Goal: Task Accomplishment & Management: Manage account settings

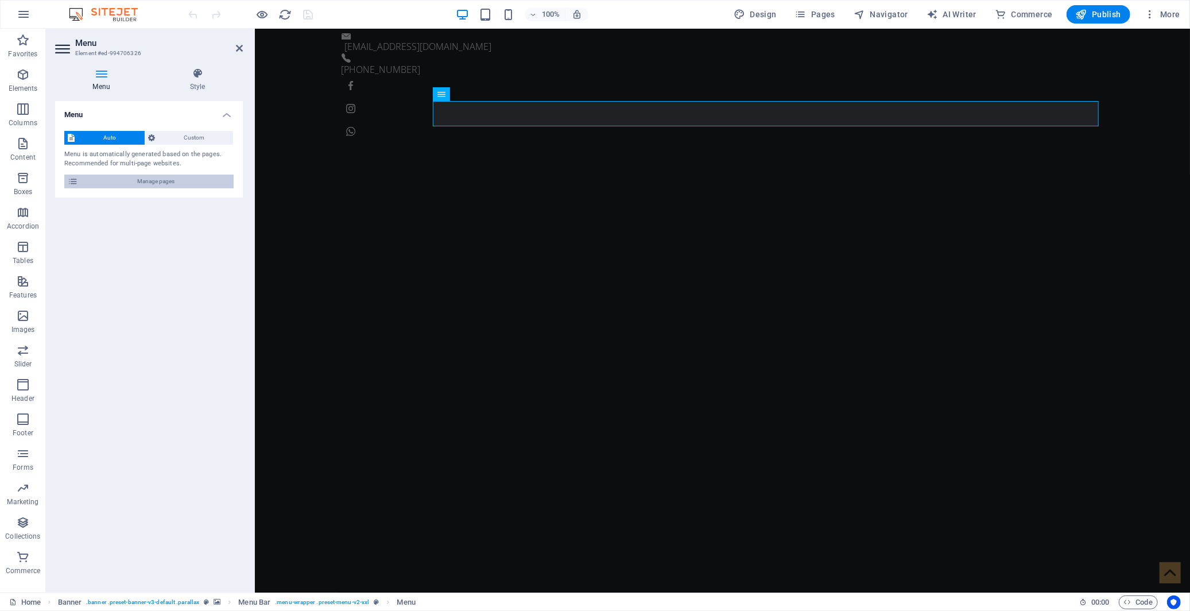
click at [166, 176] on span "Manage pages" at bounding box center [155, 181] width 149 height 14
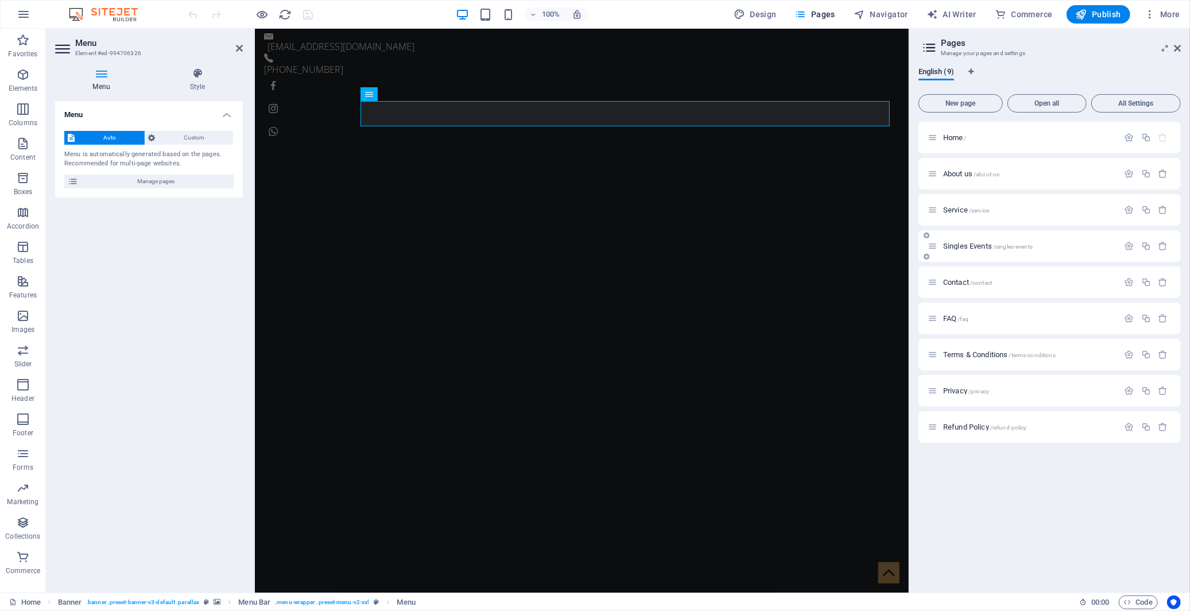
click at [973, 246] on span "Singles Events /singles-events" at bounding box center [988, 246] width 90 height 9
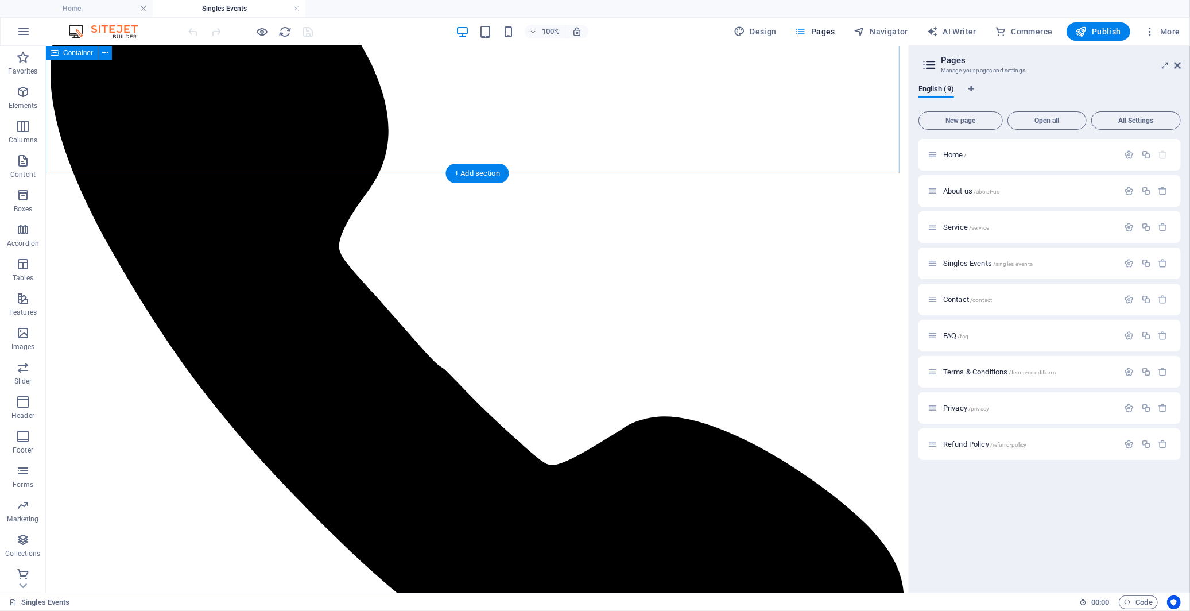
scroll to position [765, 0]
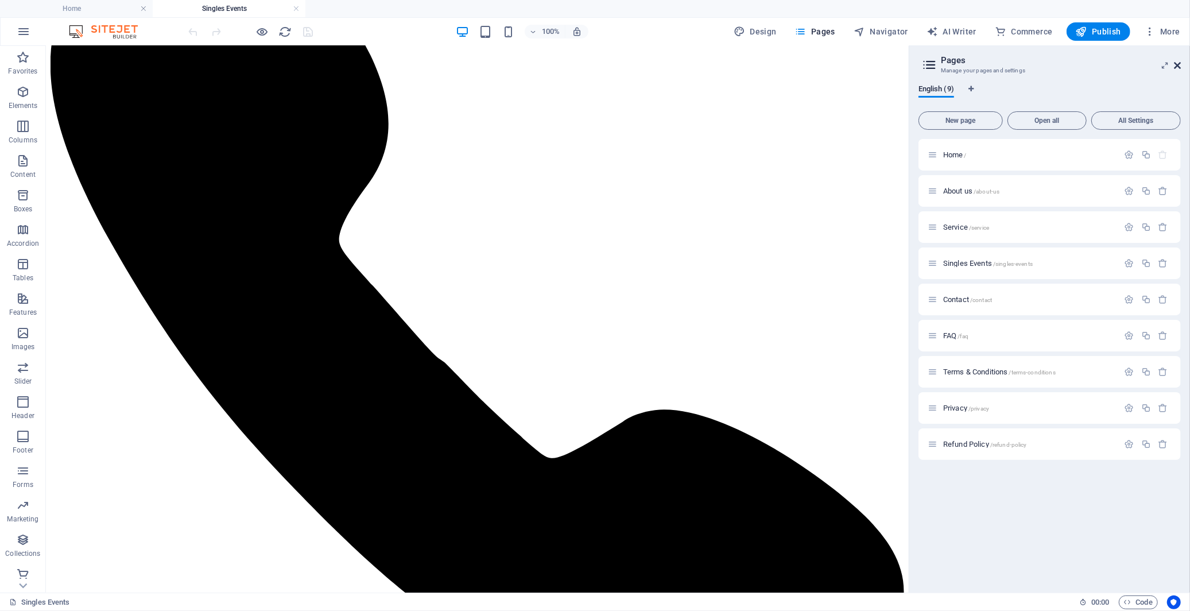
click at [1070, 63] on icon at bounding box center [1176, 65] width 7 height 9
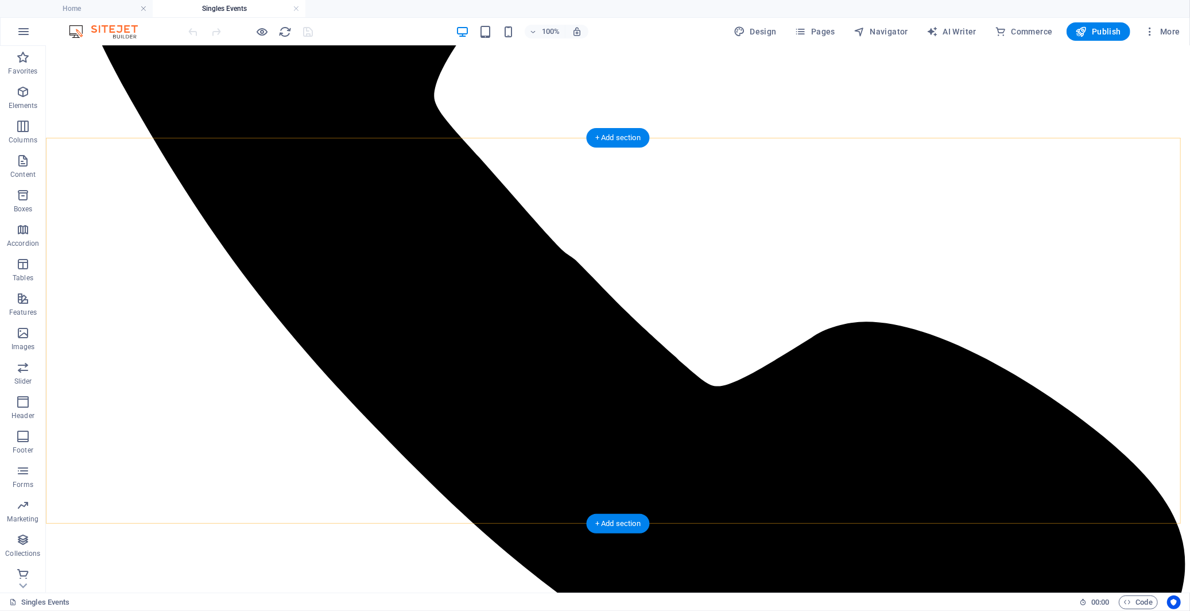
scroll to position [1211, 0]
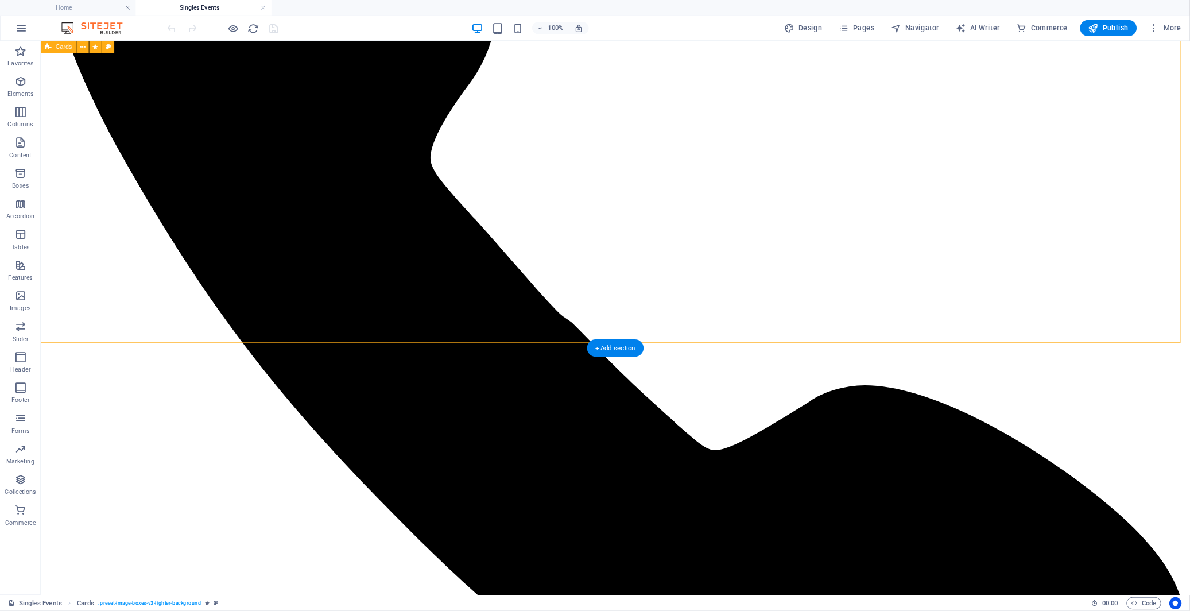
scroll to position [1287, 0]
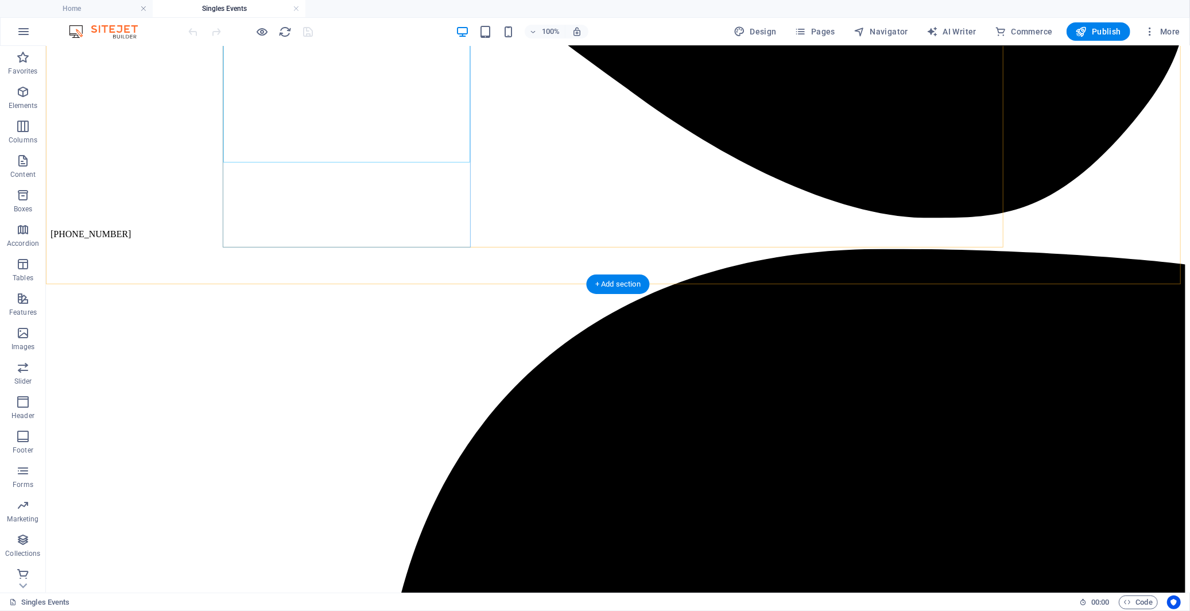
scroll to position [1797, 0]
